Goal: Information Seeking & Learning: Compare options

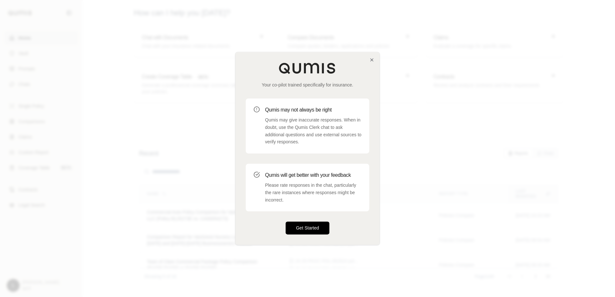
click at [314, 227] on button "Get Started" at bounding box center [308, 228] width 44 height 13
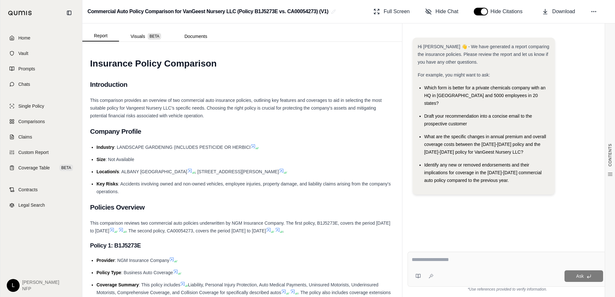
scroll to position [354, 0]
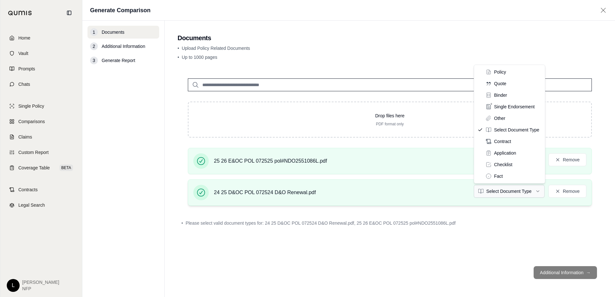
click at [537, 191] on html "Home Vault Prompts Chats Single Policy Comparisons Claims Custom Report Coverag…" at bounding box center [307, 148] width 615 height 297
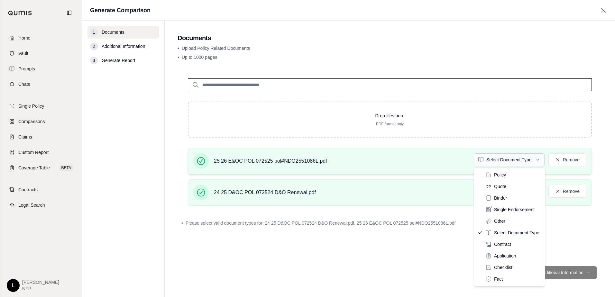
click at [536, 162] on html "Home Vault Prompts Chats Single Policy Comparisons Claims Custom Report Coverag…" at bounding box center [307, 148] width 615 height 297
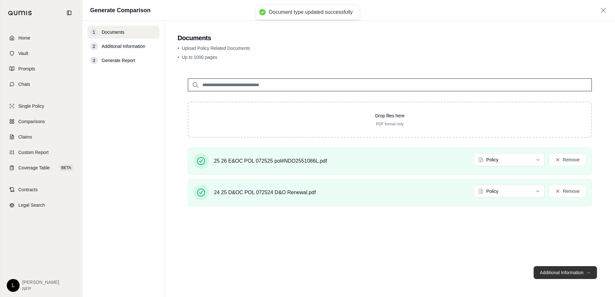
click at [563, 272] on button "Additional Information →" at bounding box center [565, 272] width 63 height 13
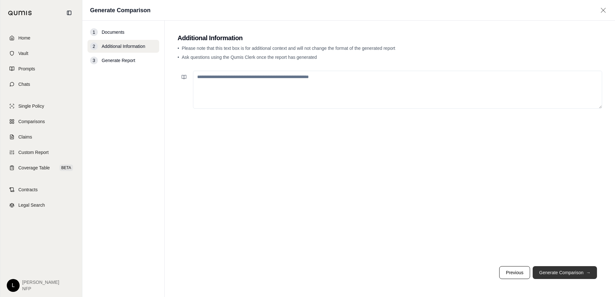
click at [563, 272] on button "Generate Comparison →" at bounding box center [565, 272] width 64 height 13
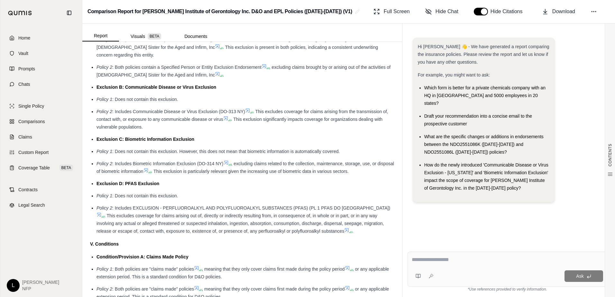
scroll to position [1158, 0]
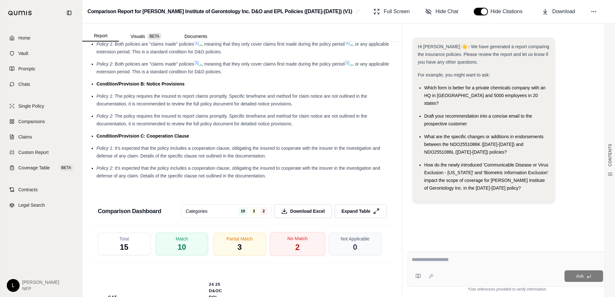
click at [298, 252] on div "No Match 2" at bounding box center [297, 244] width 55 height 24
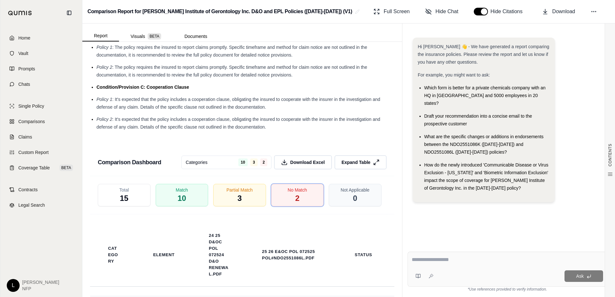
scroll to position [1205, 0]
click at [241, 208] on div "Partial Match 3" at bounding box center [239, 197] width 55 height 24
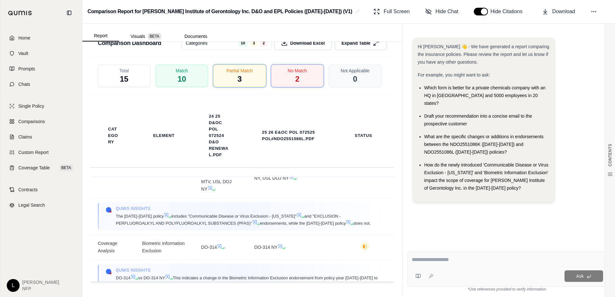
scroll to position [0, 0]
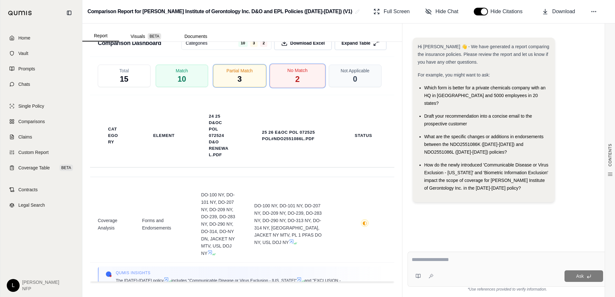
click at [299, 78] on div "No Match 2" at bounding box center [297, 76] width 55 height 24
click at [234, 75] on div "Partial Match 3" at bounding box center [239, 76] width 55 height 24
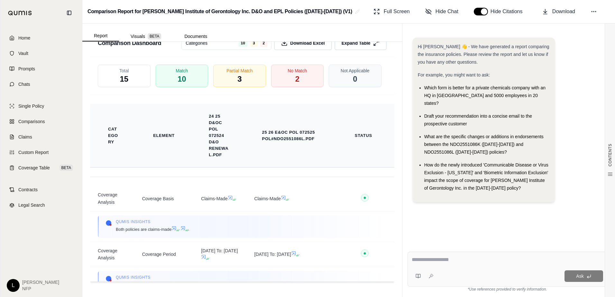
scroll to position [1205, 0]
